Goal: Information Seeking & Learning: Learn about a topic

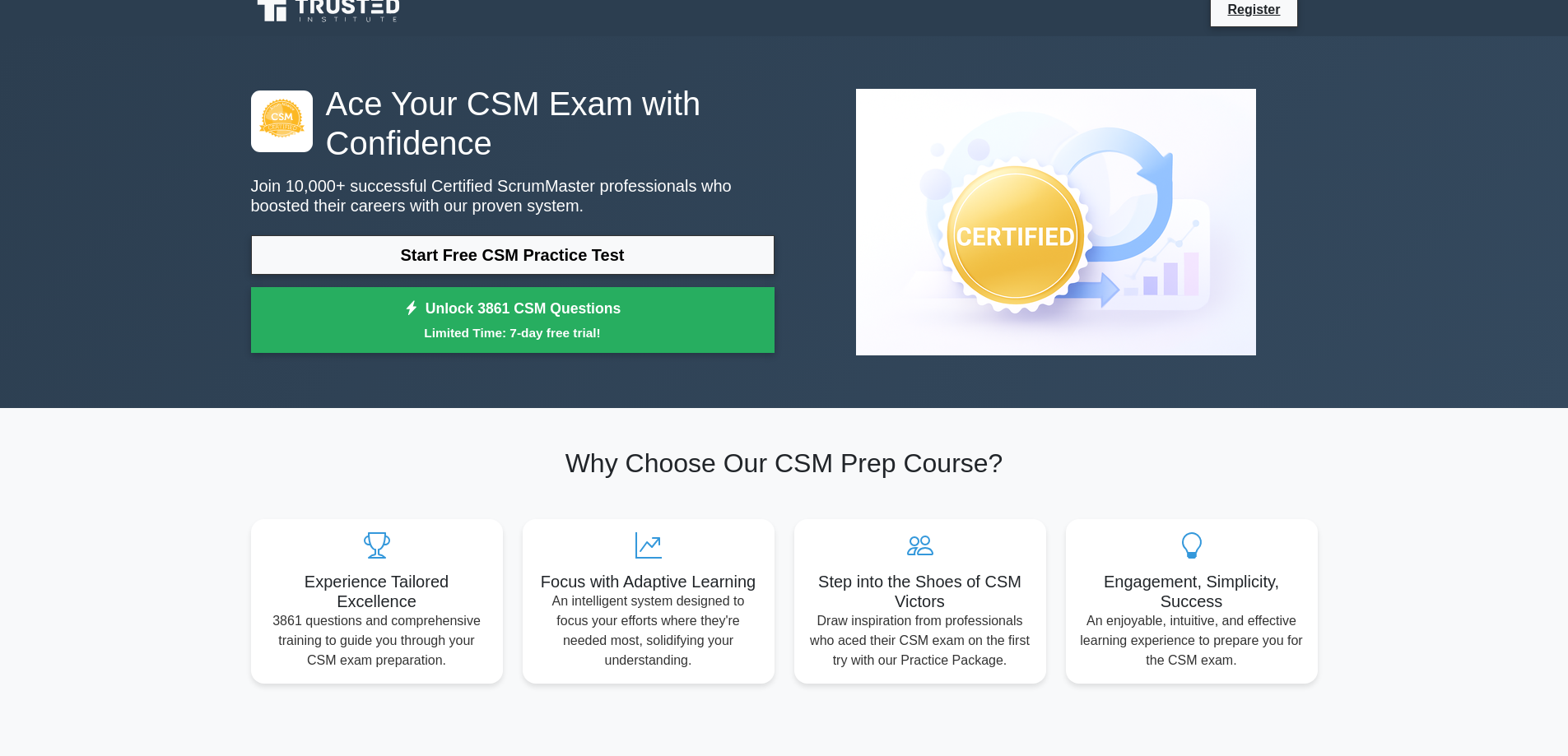
scroll to position [21, 0]
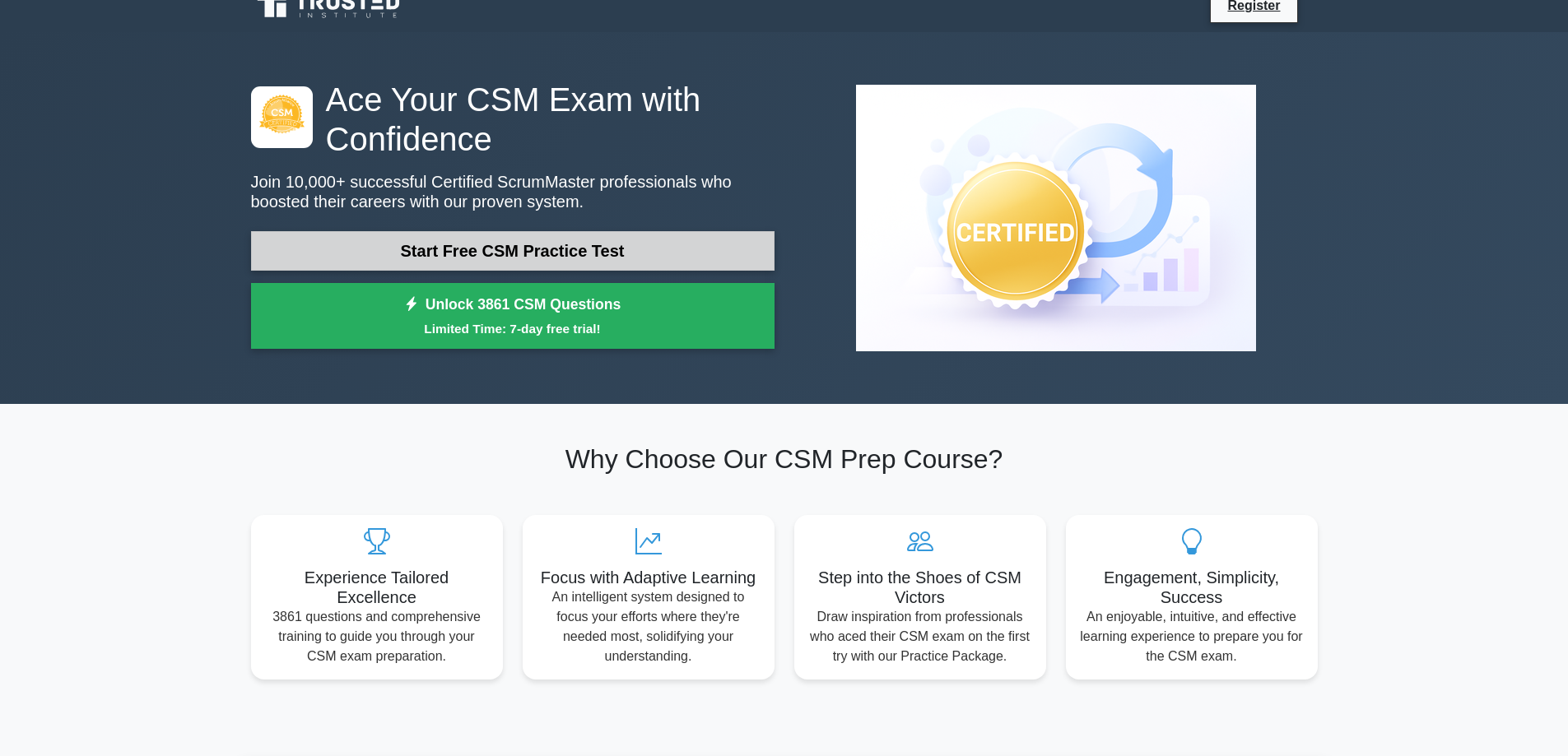
click at [528, 248] on link "Start Free CSM Practice Test" at bounding box center [512, 251] width 524 height 39
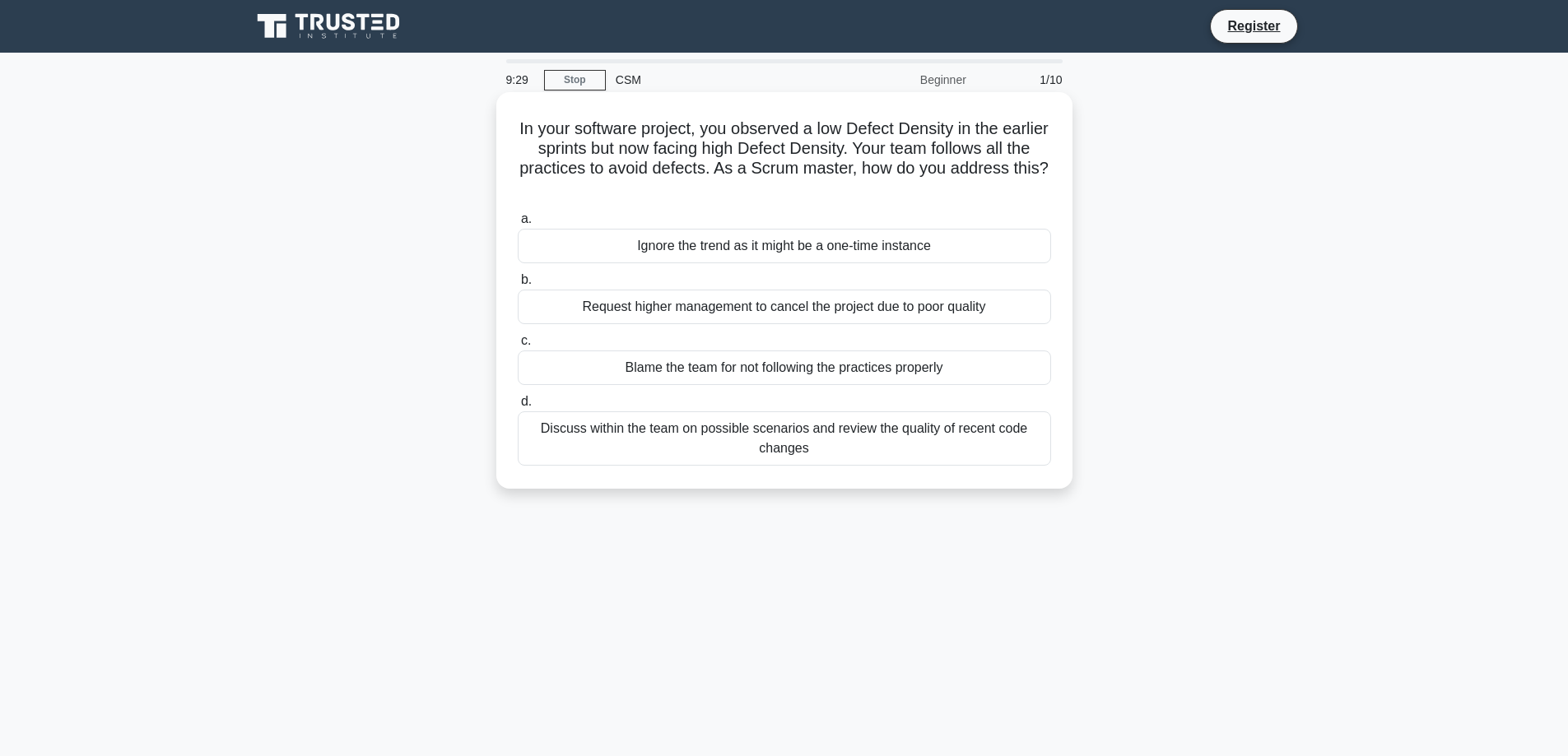
click at [768, 442] on div "Discuss within the team on possible scenarios and review the quality of recent …" at bounding box center [784, 438] width 533 height 54
click at [518, 407] on input "d. Discuss within the team on possible scenarios and review the quality of rece…" at bounding box center [518, 401] width 0 height 11
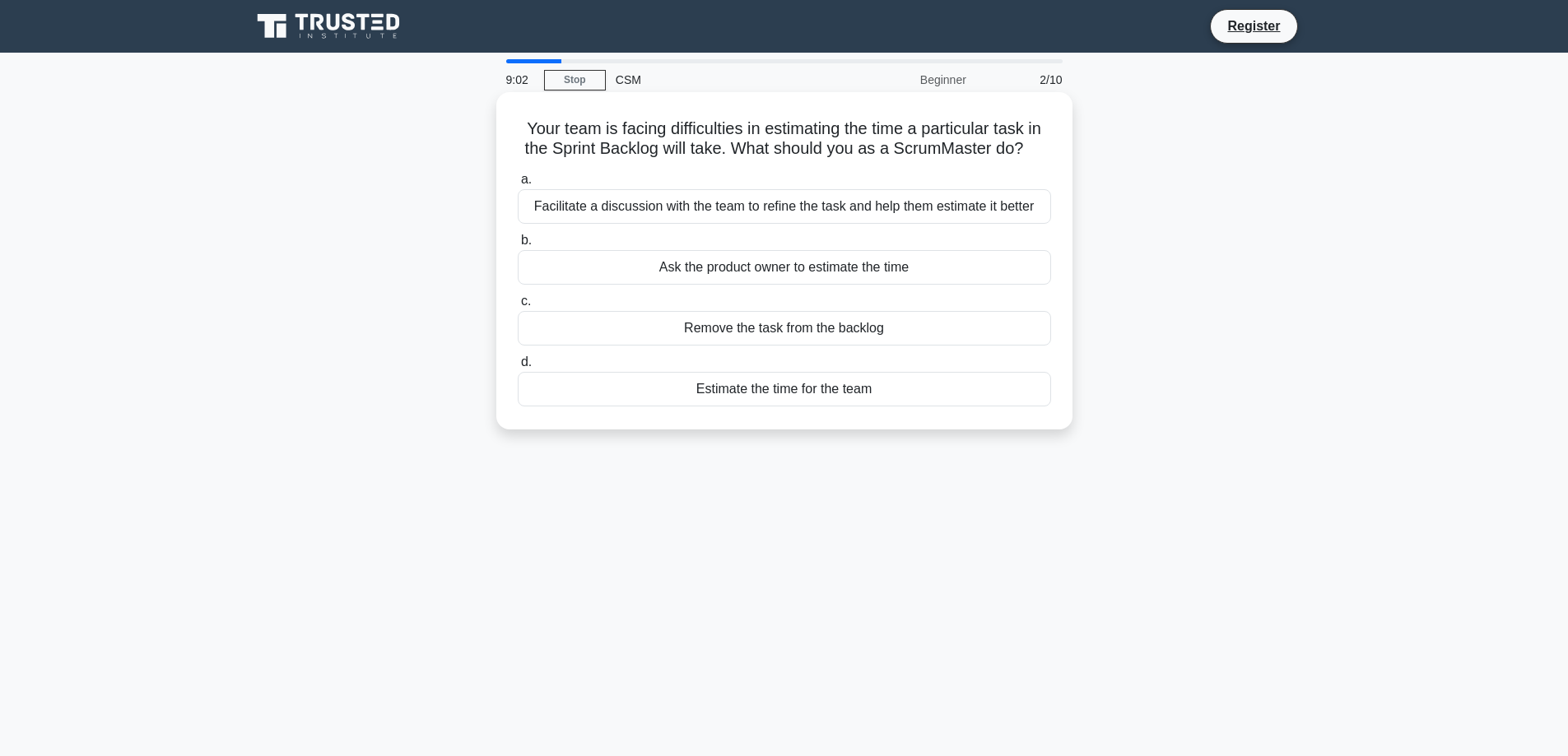
click at [844, 204] on div "Facilitate a discussion with the team to refine the task and help them estimate…" at bounding box center [784, 206] width 533 height 35
click at [518, 185] on input "a. Facilitate a discussion with the team to refine the task and help them estim…" at bounding box center [518, 180] width 0 height 11
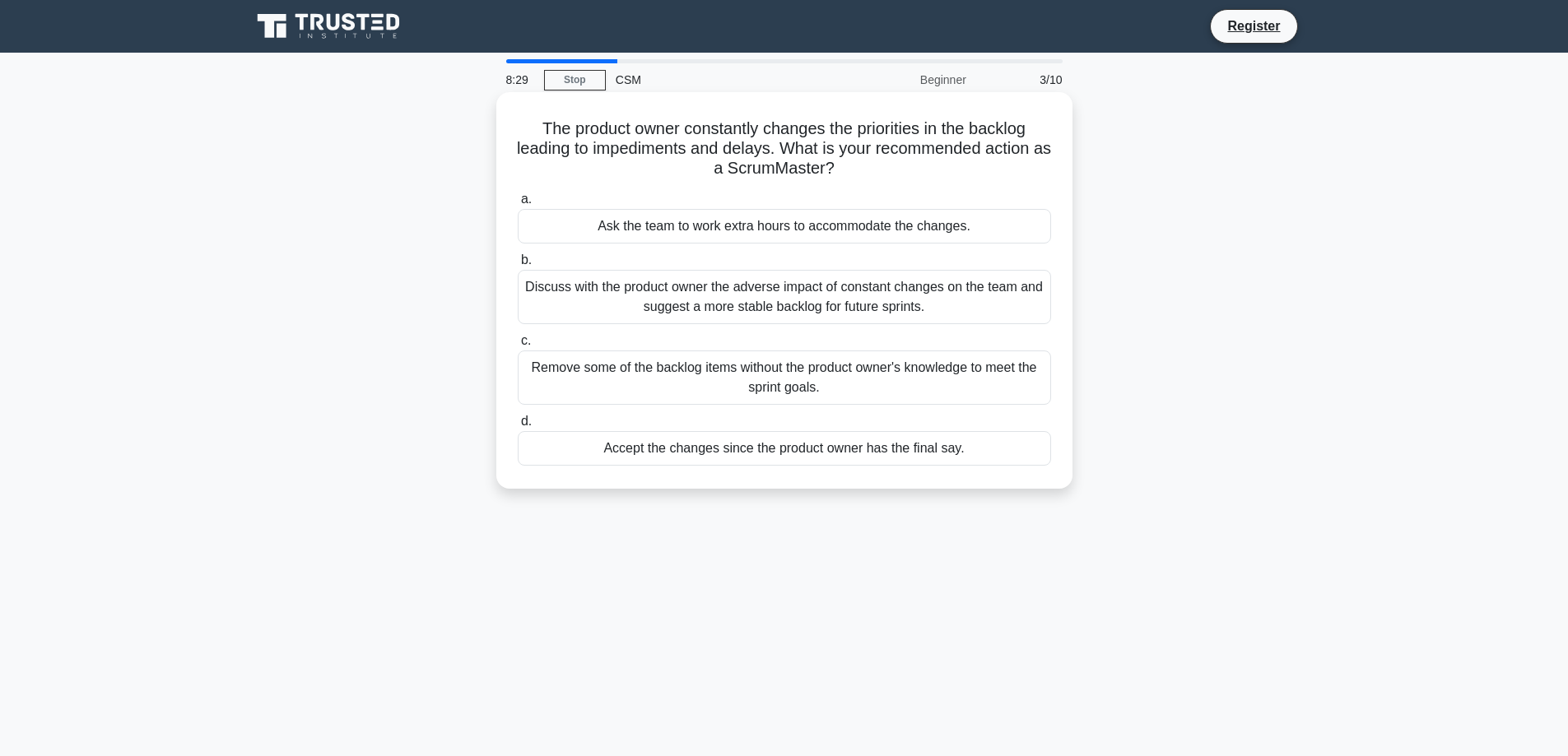
click at [881, 306] on div "Discuss with the product owner the adverse impact of constant changes on the te…" at bounding box center [784, 296] width 533 height 54
click at [518, 266] on input "b. Discuss with the product owner the adverse impact of constant changes on the…" at bounding box center [518, 260] width 0 height 11
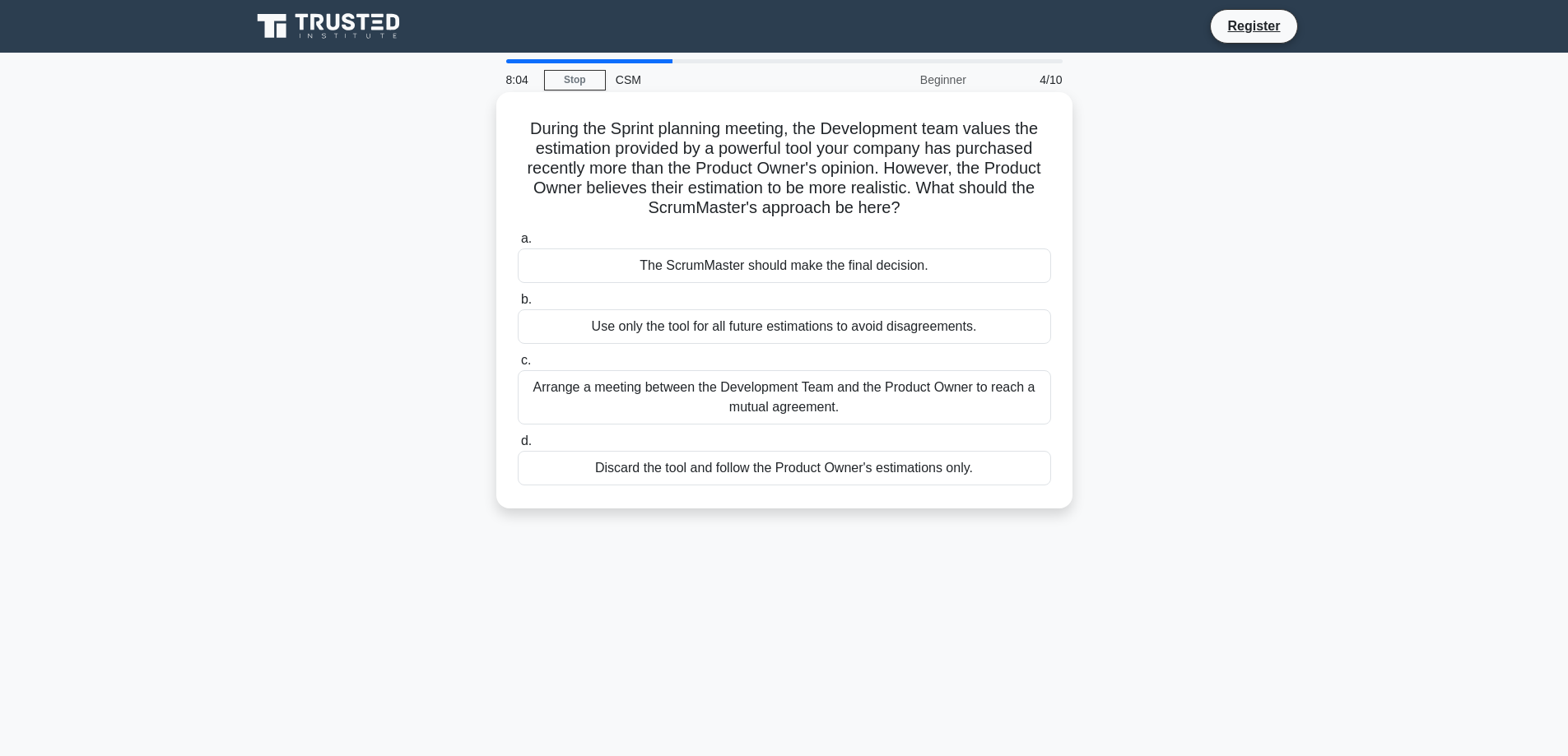
click at [772, 393] on div "Arrange a meeting between the Development Team and the Product Owner to reach a…" at bounding box center [784, 397] width 533 height 54
click at [518, 366] on input "c. Arrange a meeting between the Development Team and the Product Owner to reac…" at bounding box center [518, 361] width 0 height 11
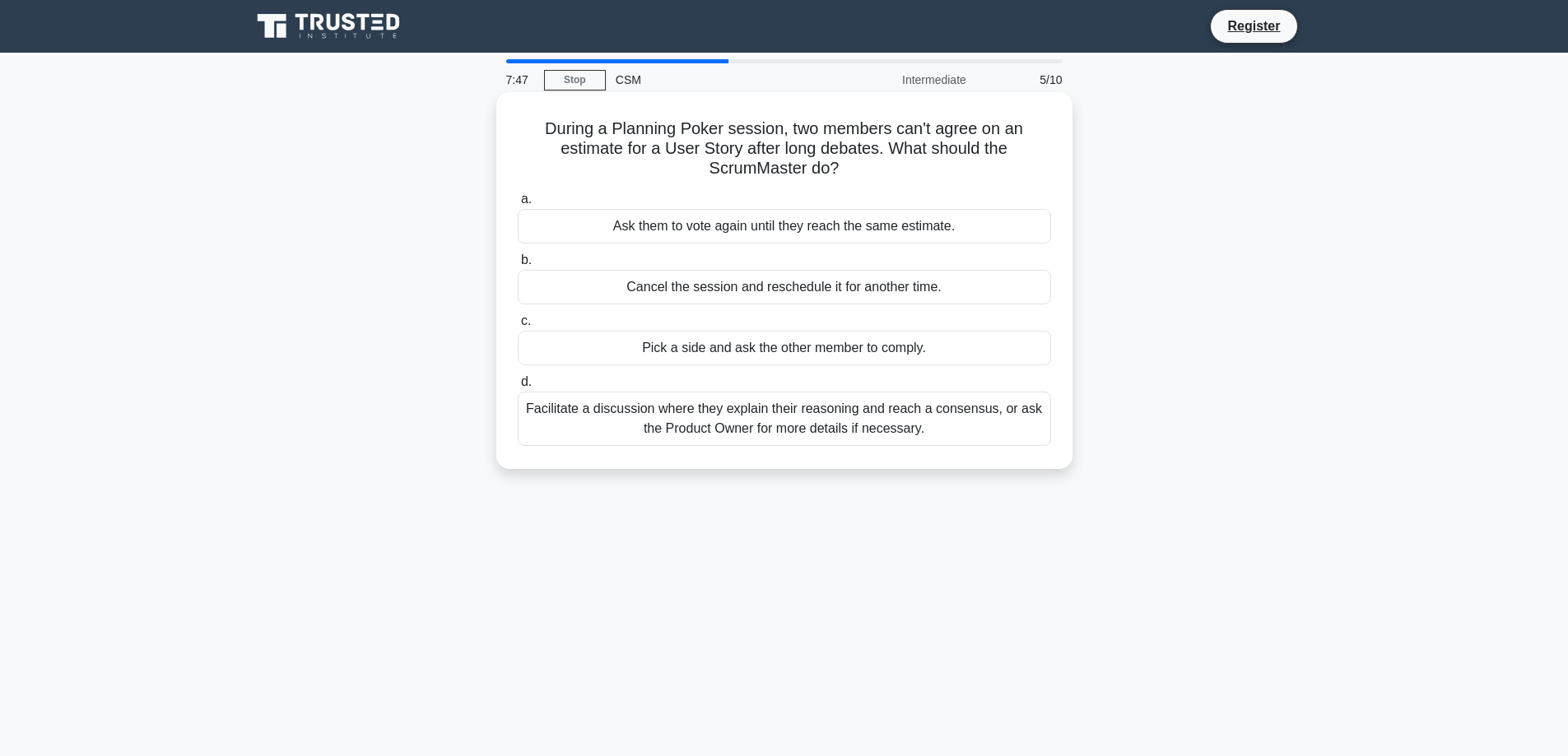
click at [754, 425] on div "Facilitate a discussion where they explain their reasoning and reach a consensu…" at bounding box center [784, 418] width 533 height 54
click at [518, 388] on input "d. Facilitate a discussion where they explain their reasoning and reach a conse…" at bounding box center [518, 382] width 0 height 11
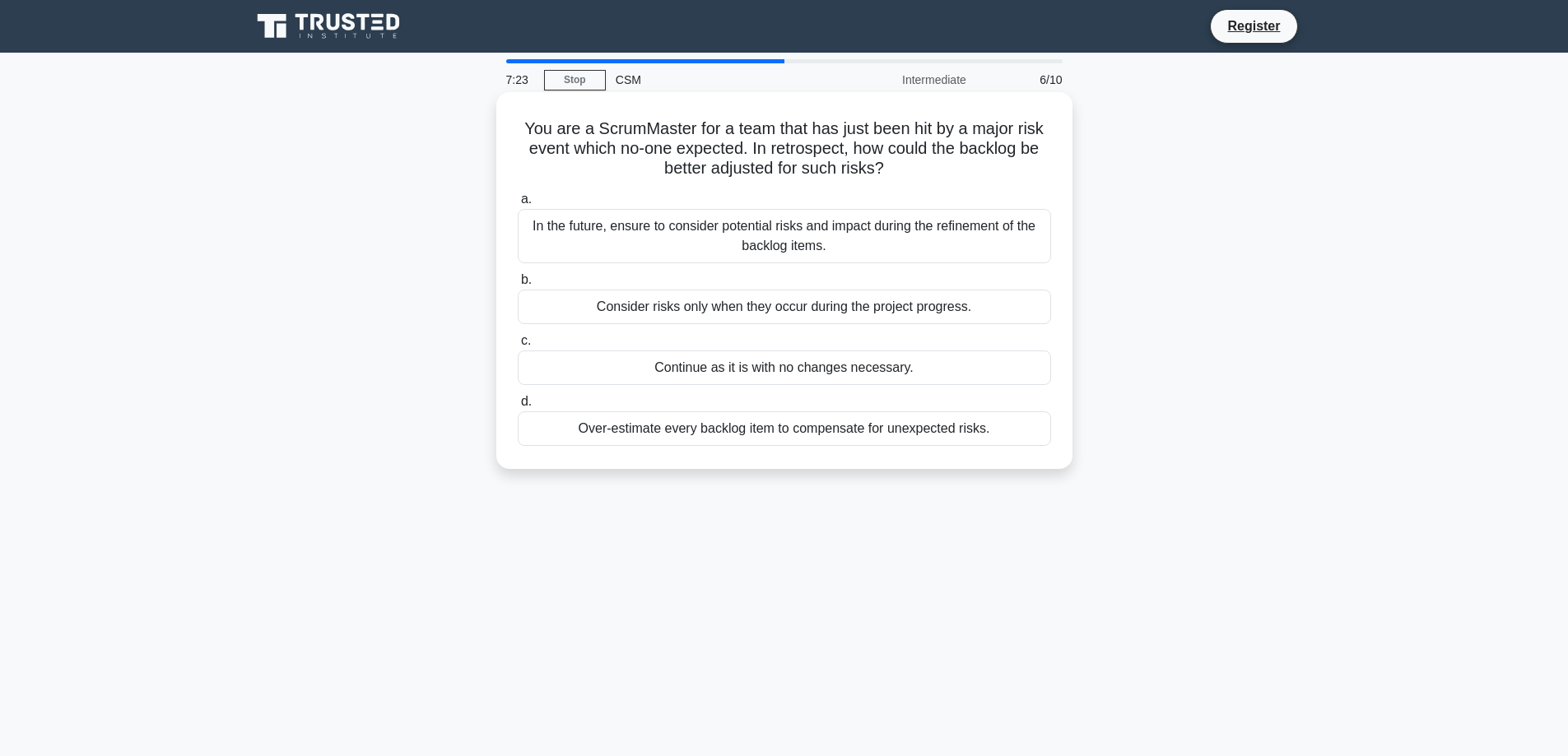
click at [749, 238] on div "In the future, ensure to consider potential risks and impact during the refinem…" at bounding box center [784, 236] width 533 height 54
click at [518, 205] on input "a. In the future, ensure to consider potential risks and impact during the refi…" at bounding box center [518, 199] width 0 height 11
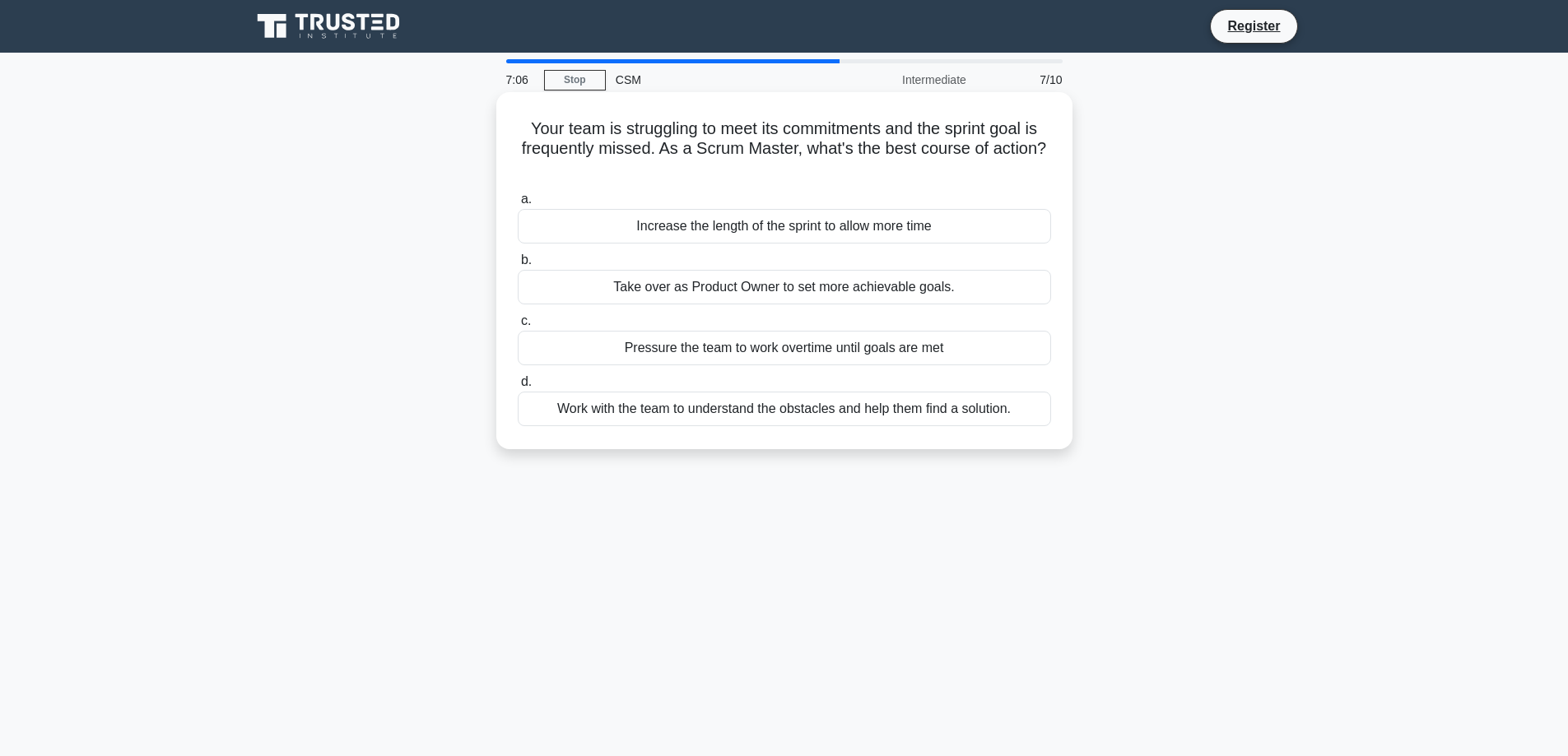
click at [755, 408] on div "Work with the team to understand the obstacles and help them find a solution." at bounding box center [784, 409] width 533 height 35
click at [518, 388] on input "d. Work with the team to understand the obstacles and help them find a solution." at bounding box center [518, 382] width 0 height 11
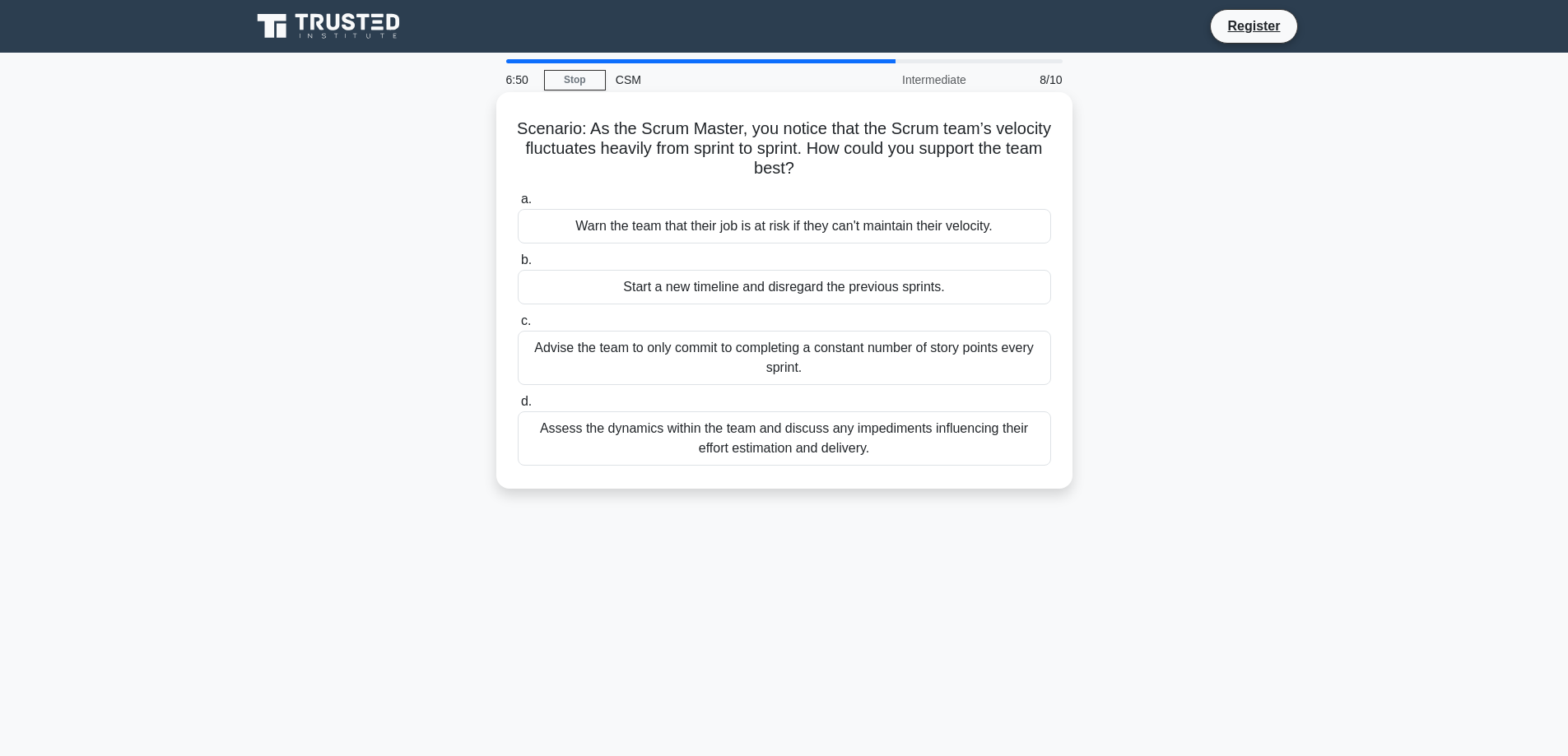
click at [784, 440] on div "Assess the dynamics within the team and discuss any impediments influencing the…" at bounding box center [784, 438] width 533 height 54
click at [518, 407] on input "d. Assess the dynamics within the team and discuss any impediments influencing …" at bounding box center [518, 401] width 0 height 11
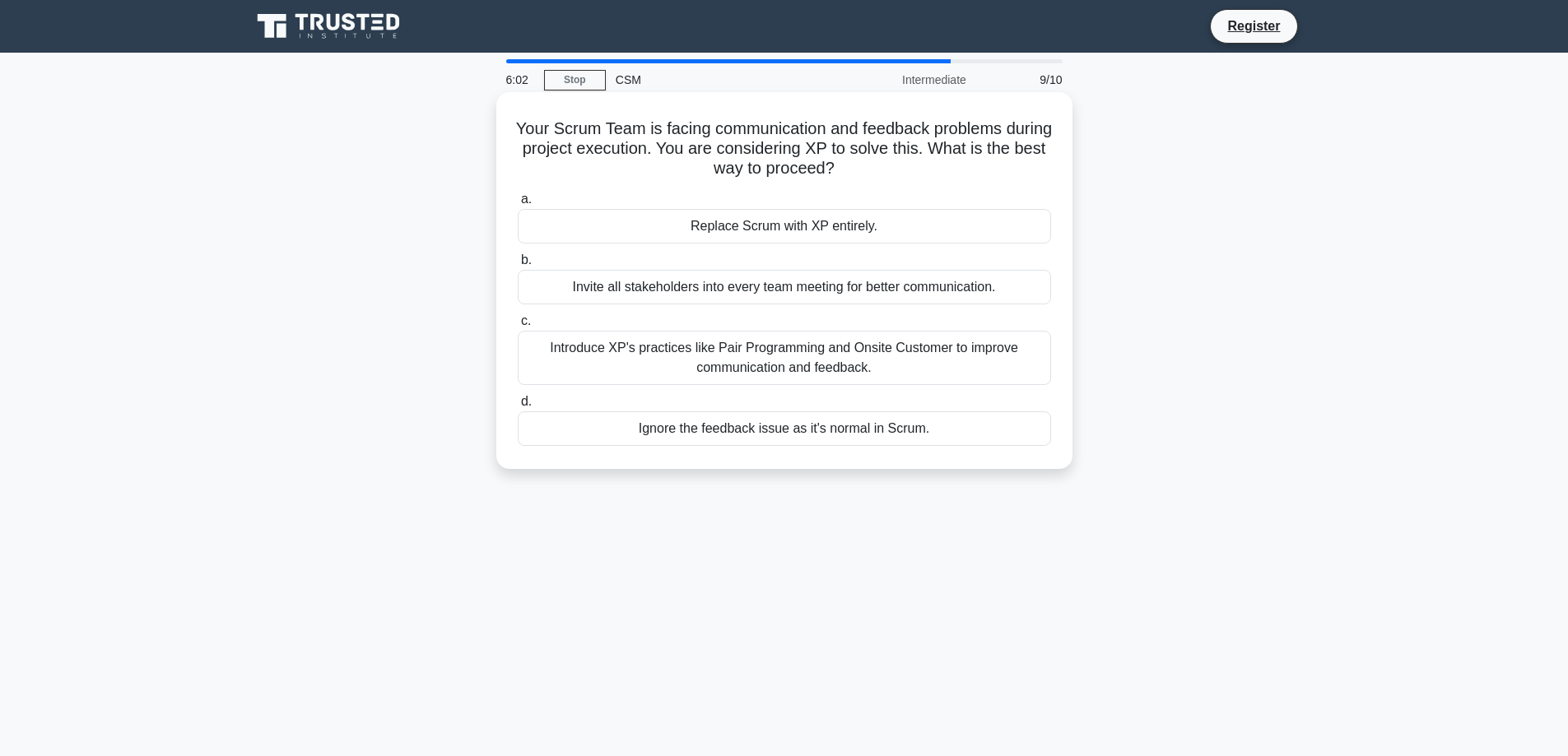
click at [776, 366] on div "Introduce XP's practices like Pair Programming and Onsite Customer to improve c…" at bounding box center [784, 357] width 533 height 54
click at [518, 326] on input "c. Introduce XP's practices like Pair Programming and Onsite Customer to improv…" at bounding box center [518, 321] width 0 height 11
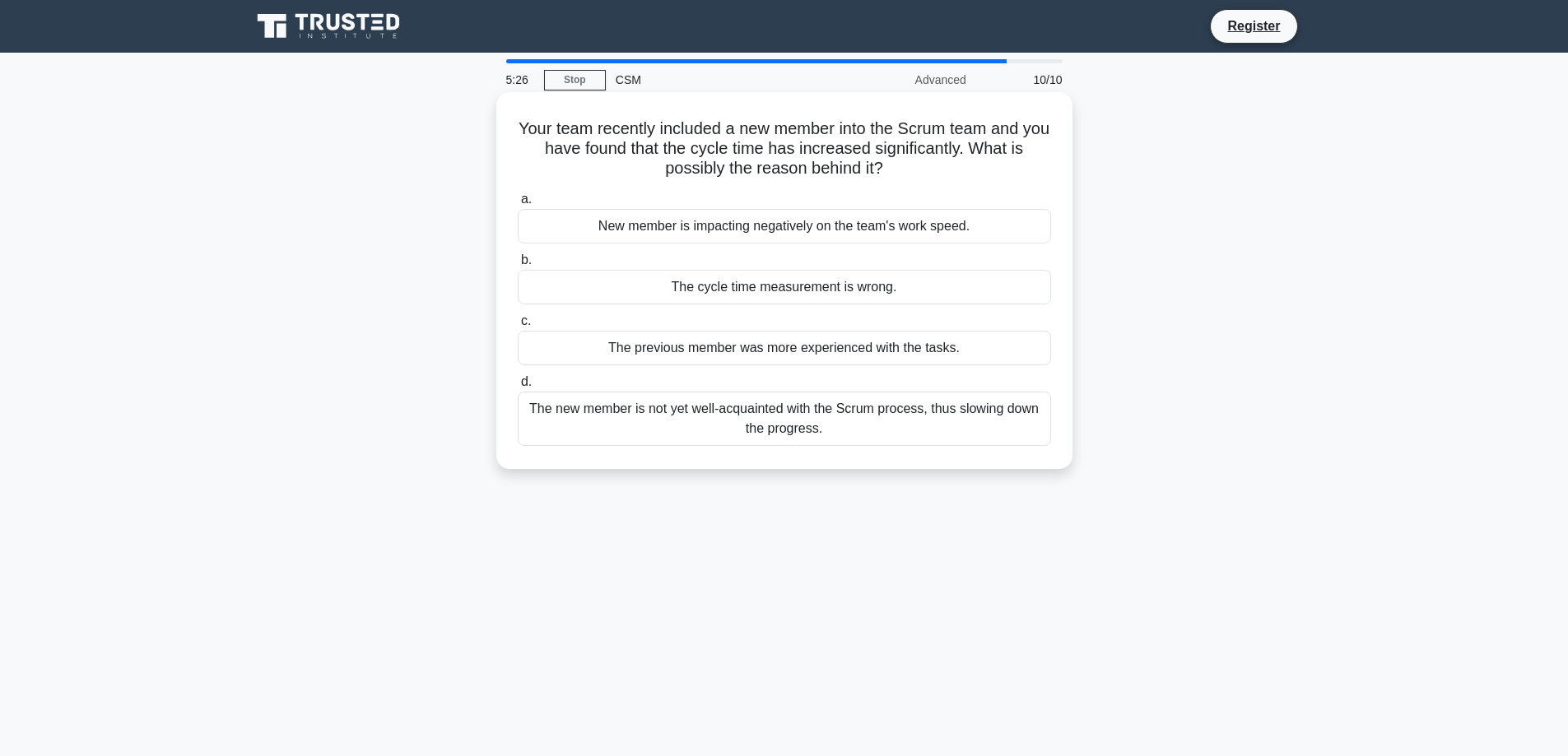
click at [724, 414] on div "The new member is not yet well-acquainted with the Scrum process, thus slowing …" at bounding box center [784, 418] width 533 height 54
click at [518, 388] on input "d. The new member is not yet well-acquainted with the Scrum process, thus slowi…" at bounding box center [518, 382] width 0 height 11
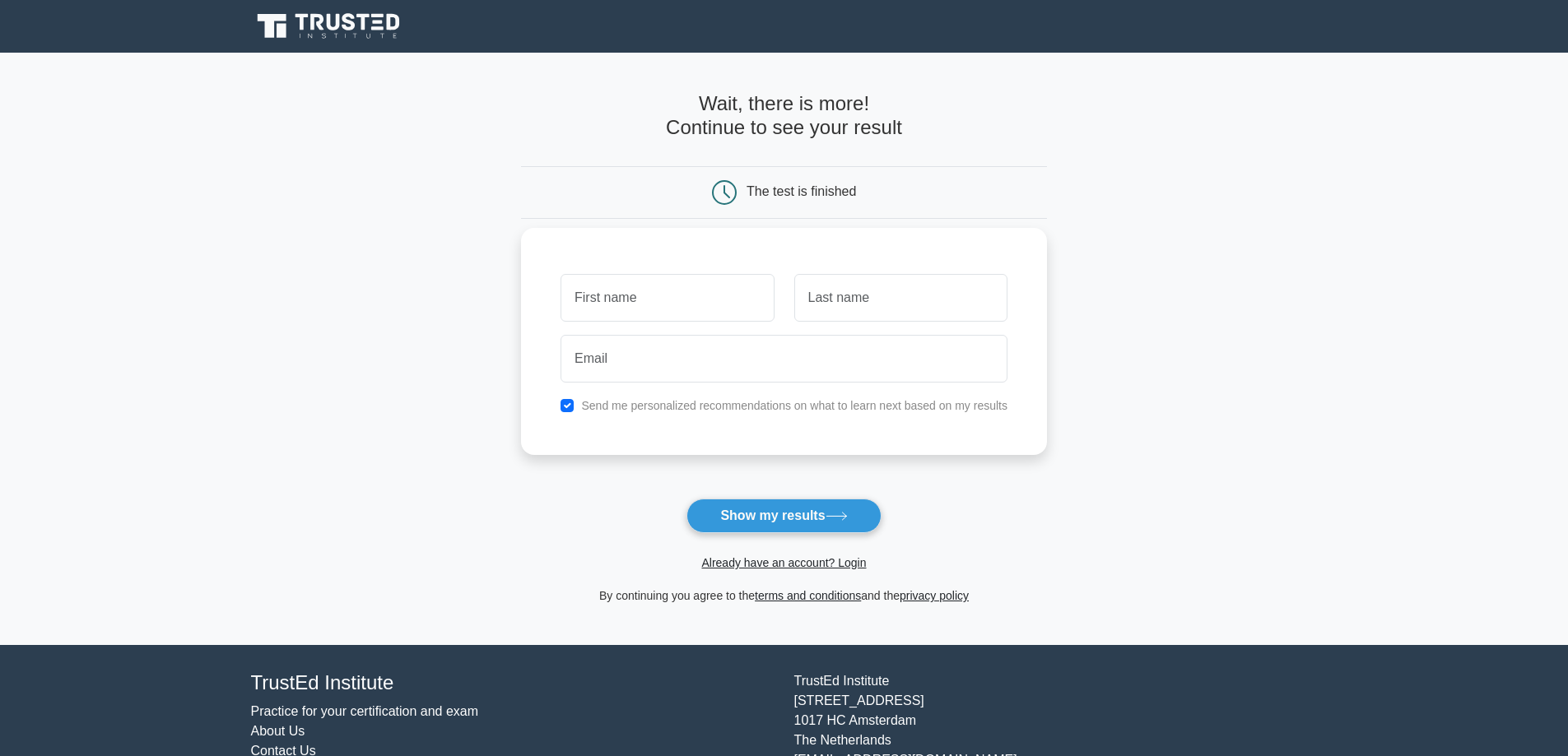
click at [684, 298] on input "text" at bounding box center [667, 297] width 213 height 47
click at [764, 520] on button "Show my results" at bounding box center [783, 516] width 194 height 35
click at [614, 294] on input "text" at bounding box center [667, 297] width 213 height 47
type input "s"
type input "Sipho"
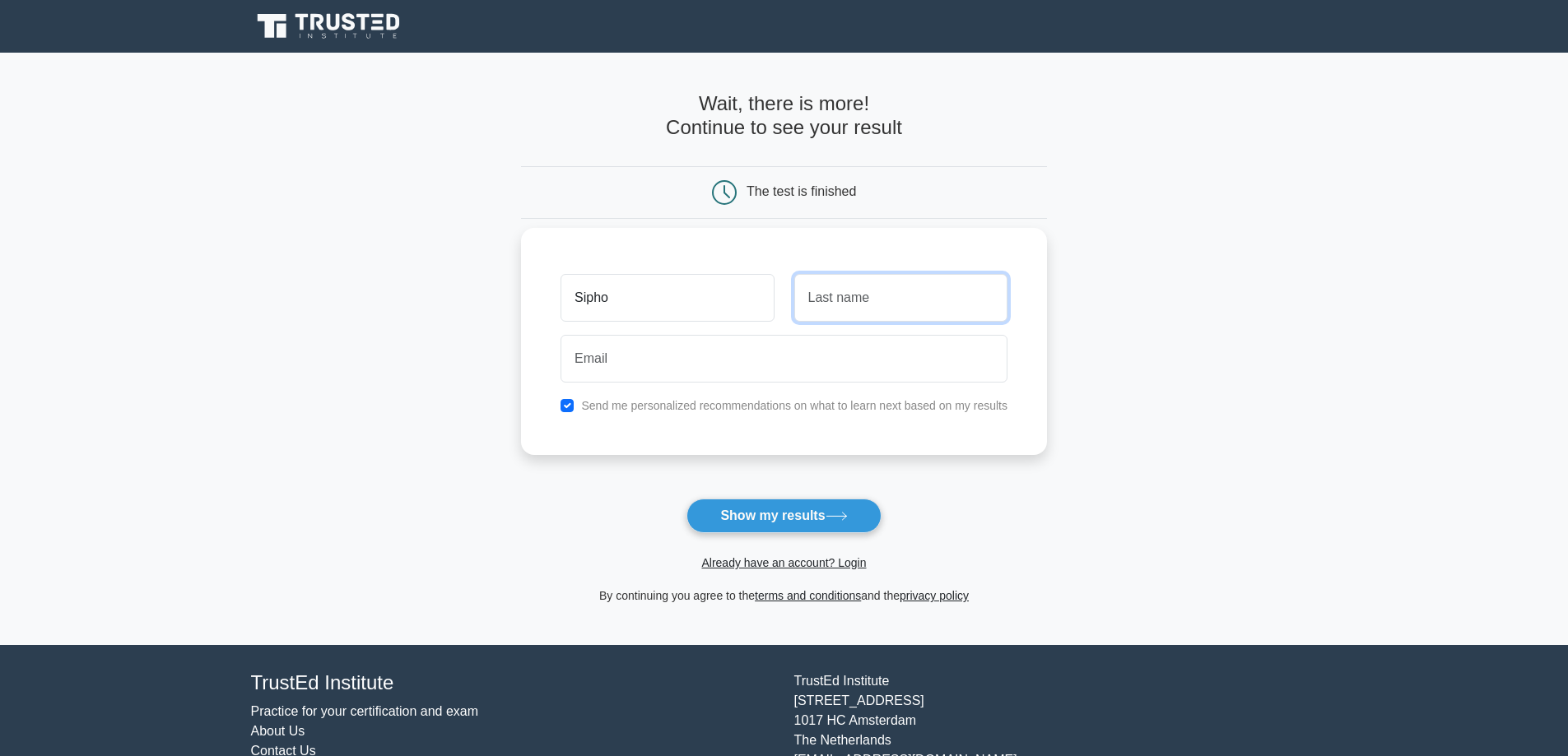
click at [939, 301] on input "text" at bounding box center [901, 297] width 213 height 47
type input "[PERSON_NAME]"
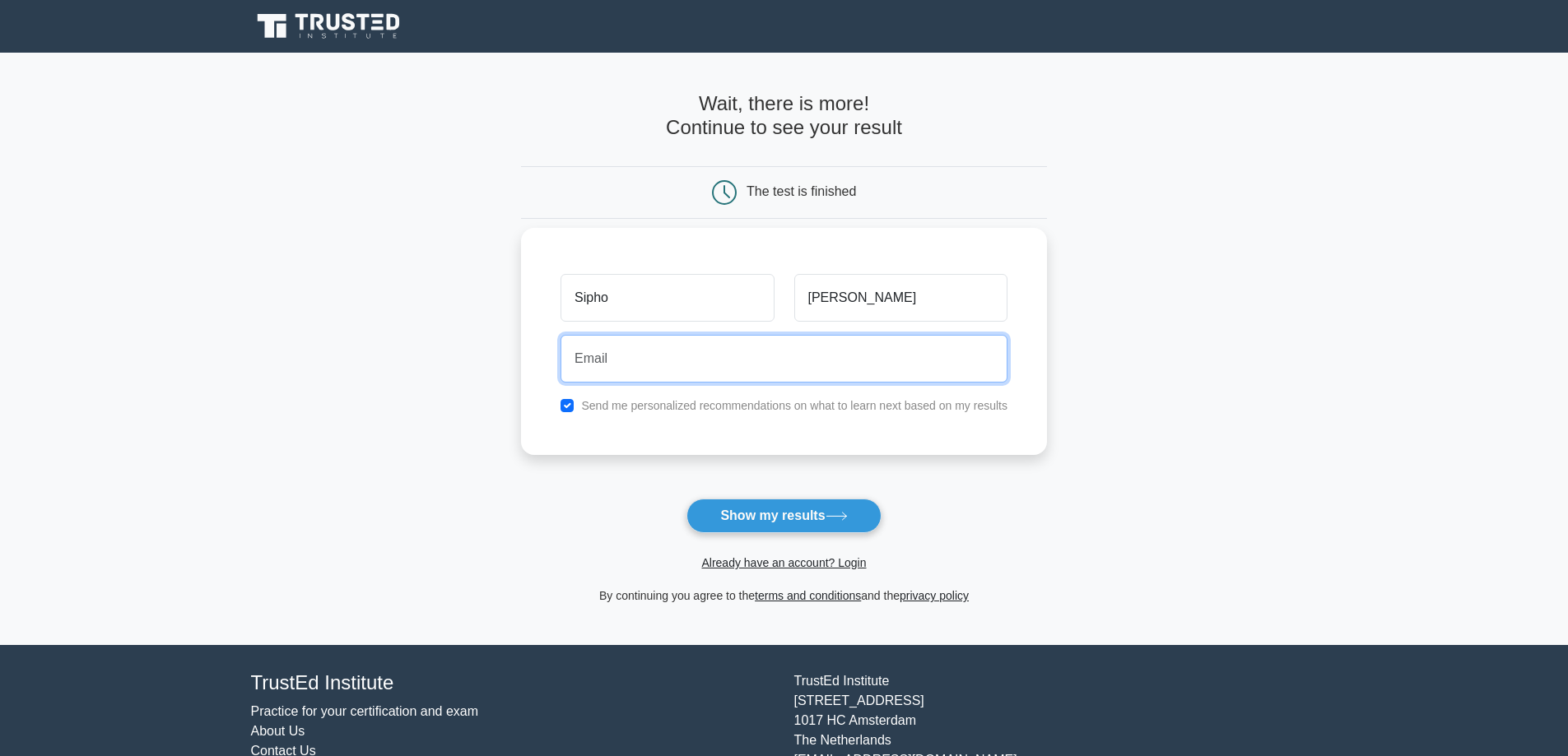
drag, startPoint x: 859, startPoint y: 356, endPoint x: 854, endPoint y: 347, distance: 10.3
click at [859, 356] on input "email" at bounding box center [784, 358] width 447 height 47
type input "[EMAIL_ADDRESS][DOMAIN_NAME]"
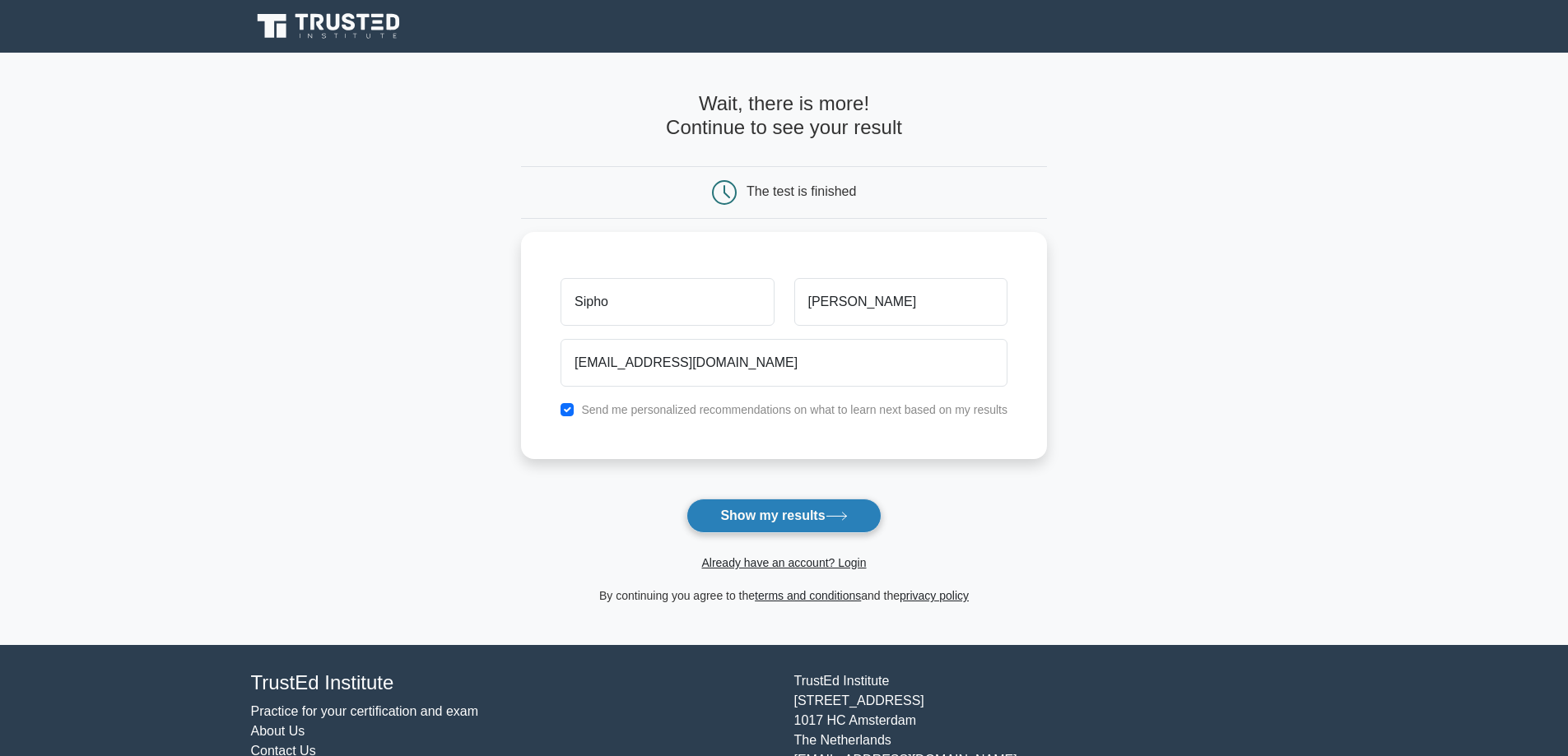
click at [777, 520] on button "Show my results" at bounding box center [783, 516] width 194 height 35
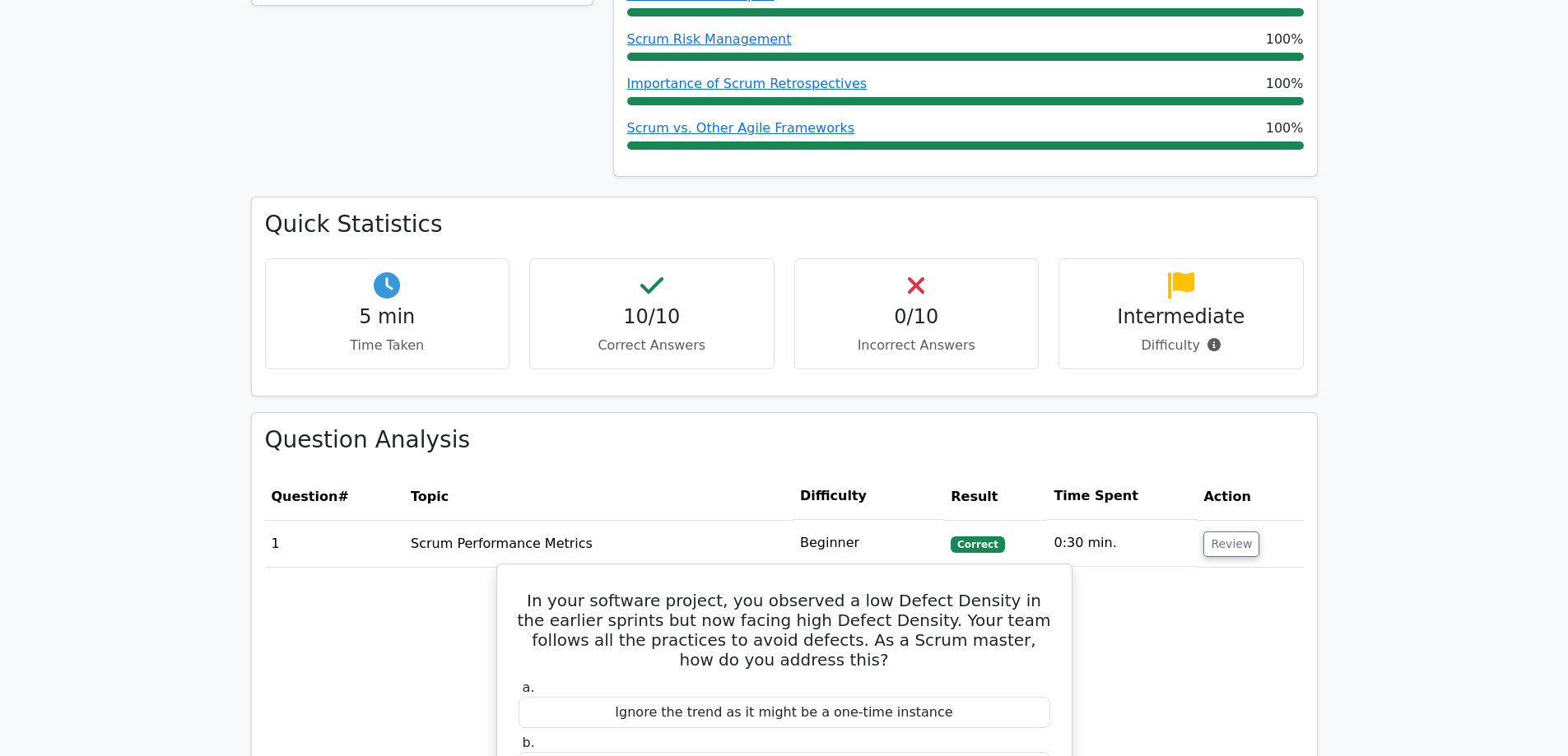
scroll to position [926, 0]
